Goal: Entertainment & Leisure: Consume media (video, audio)

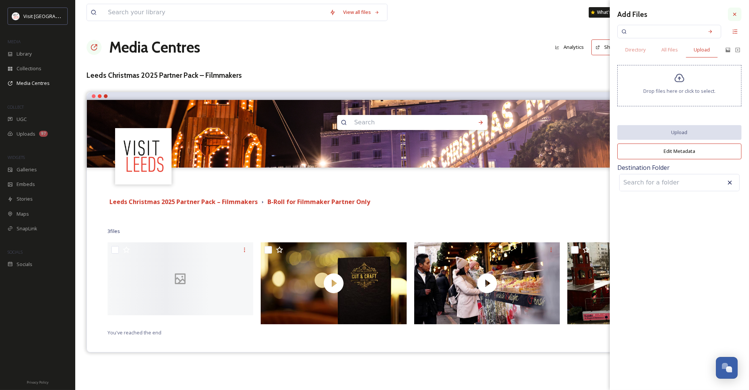
click at [735, 17] on div at bounding box center [735, 15] width 14 height 14
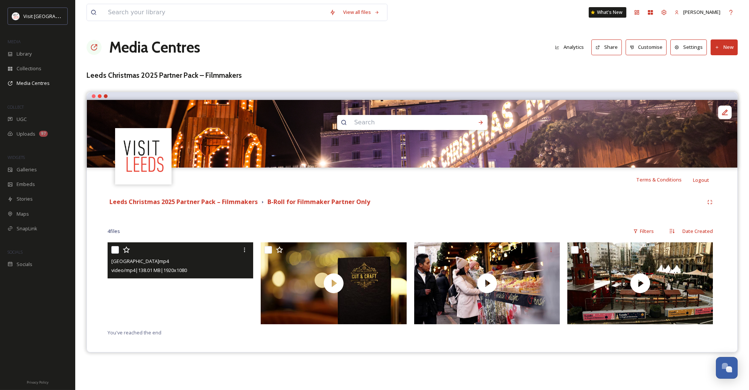
click at [141, 292] on video "Leeds_City Centre_2025.mp4" at bounding box center [181, 284] width 146 height 82
